Goal: Task Accomplishment & Management: Use online tool/utility

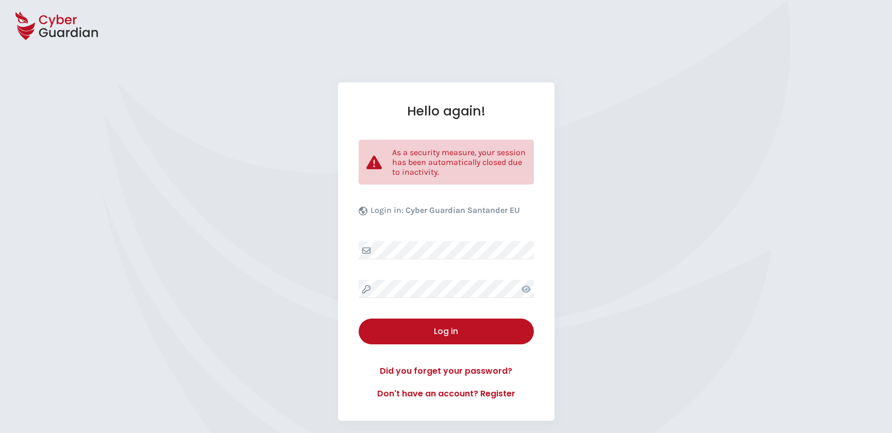
select select "English"
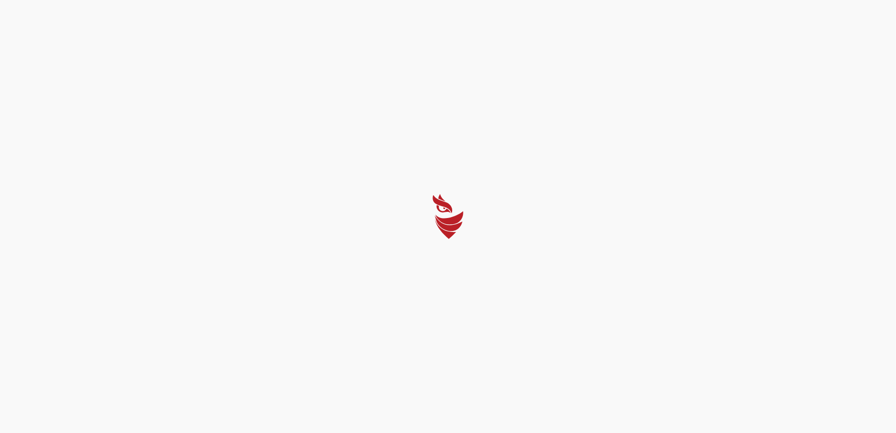
select select "English"
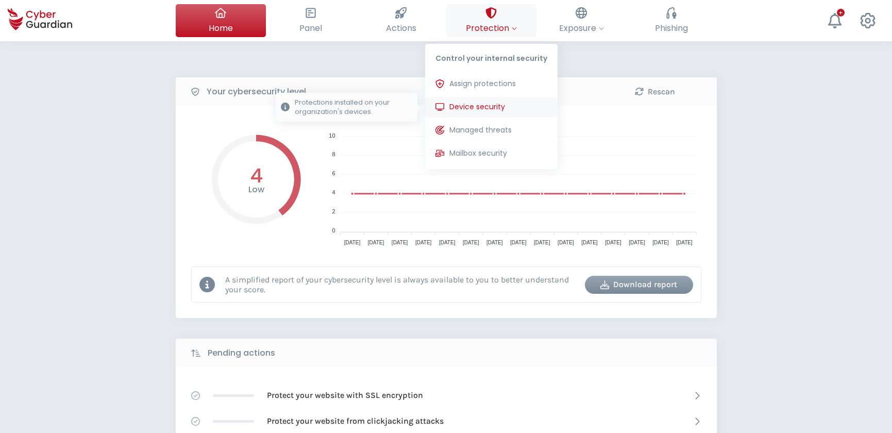
click at [477, 106] on span "Device security" at bounding box center [478, 107] width 56 height 11
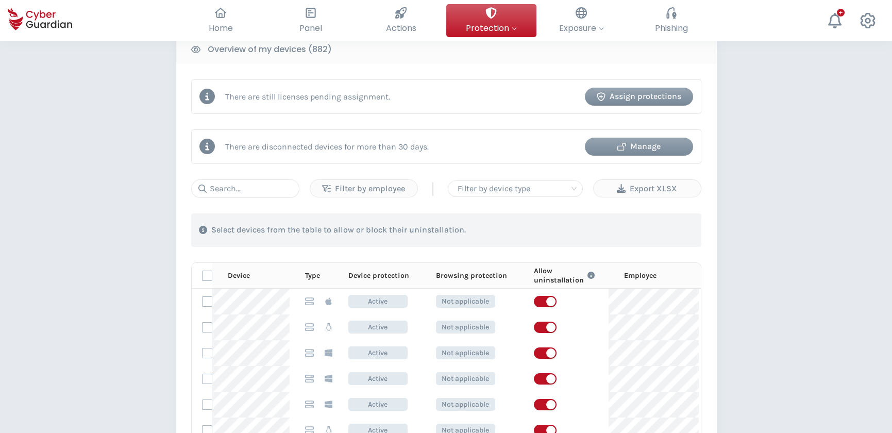
scroll to position [422, 0]
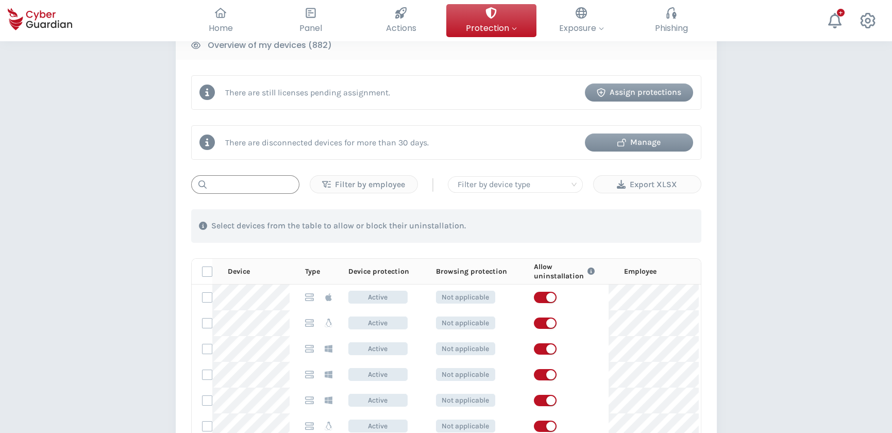
click at [270, 183] on input "text" at bounding box center [245, 184] width 108 height 19
paste input "macHQ3XJ"
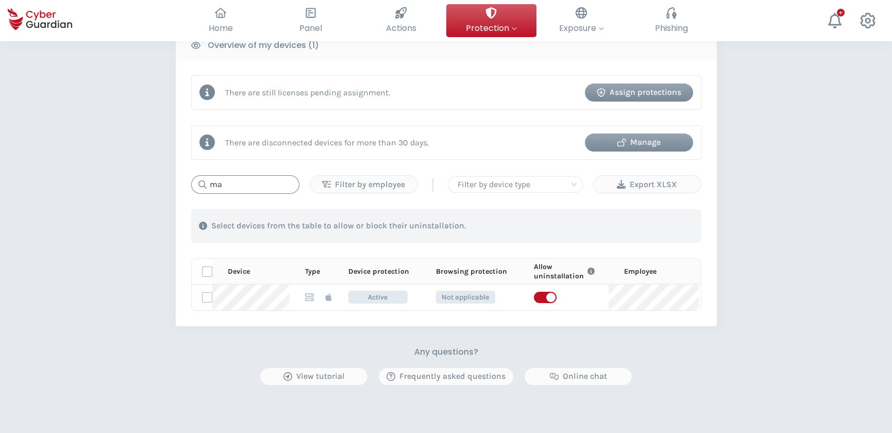
type input "m"
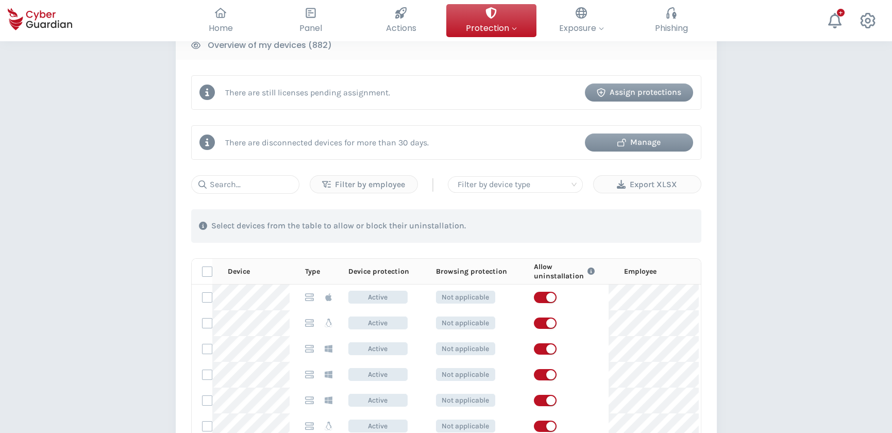
click at [750, 203] on div "PROTECTION > Device security How does it work? Add employees Install the protec…" at bounding box center [446, 198] width 892 height 1159
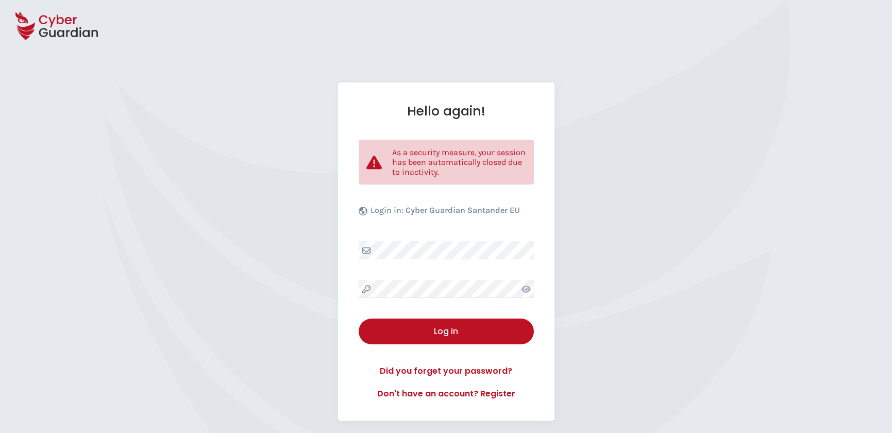
select select "English"
